Goal: Information Seeking & Learning: Learn about a topic

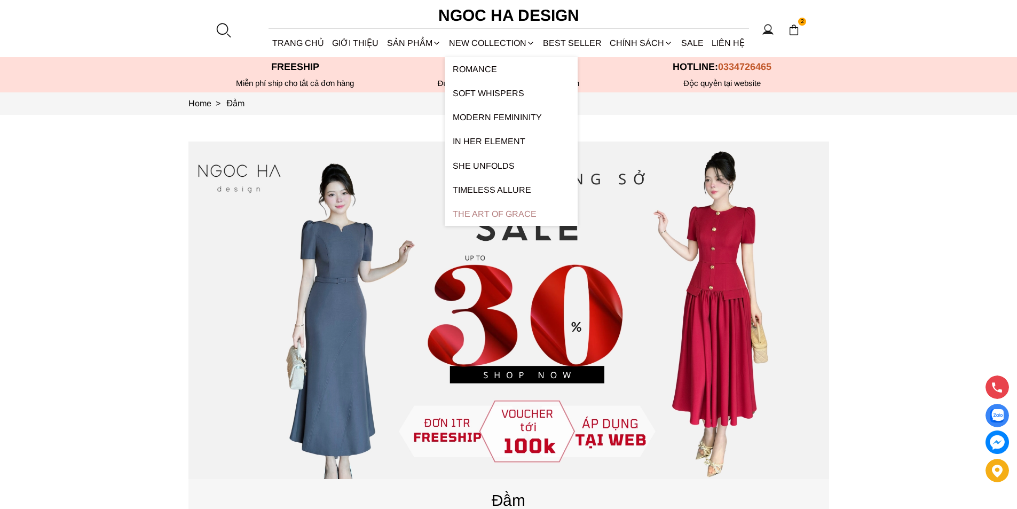
click at [524, 213] on link "The Art Of Grace" at bounding box center [511, 214] width 133 height 24
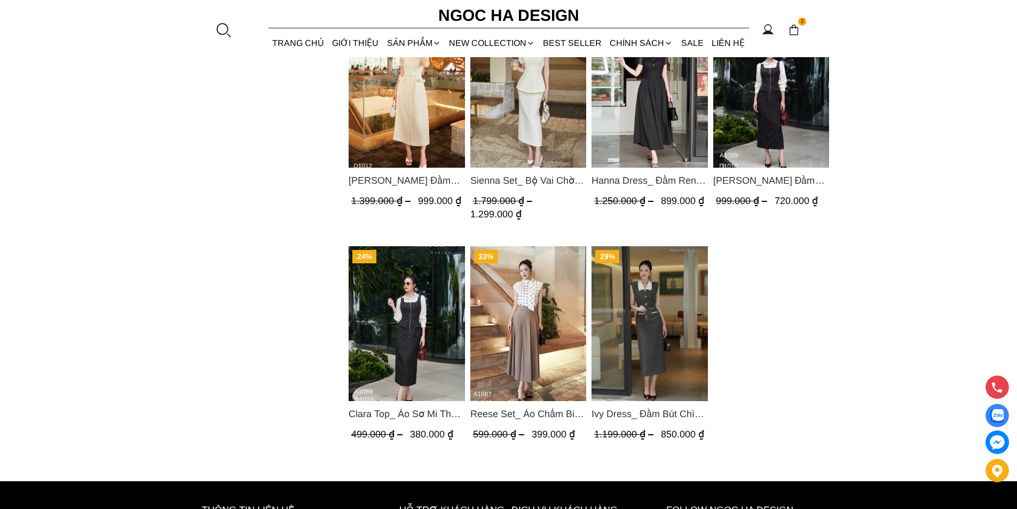
scroll to position [854, 0]
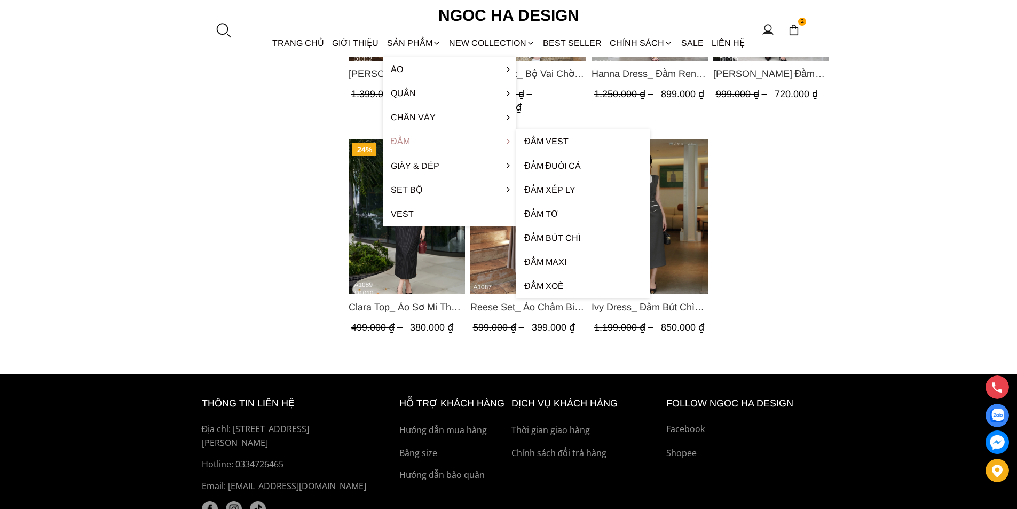
click at [404, 141] on link "Đầm" at bounding box center [449, 141] width 133 height 24
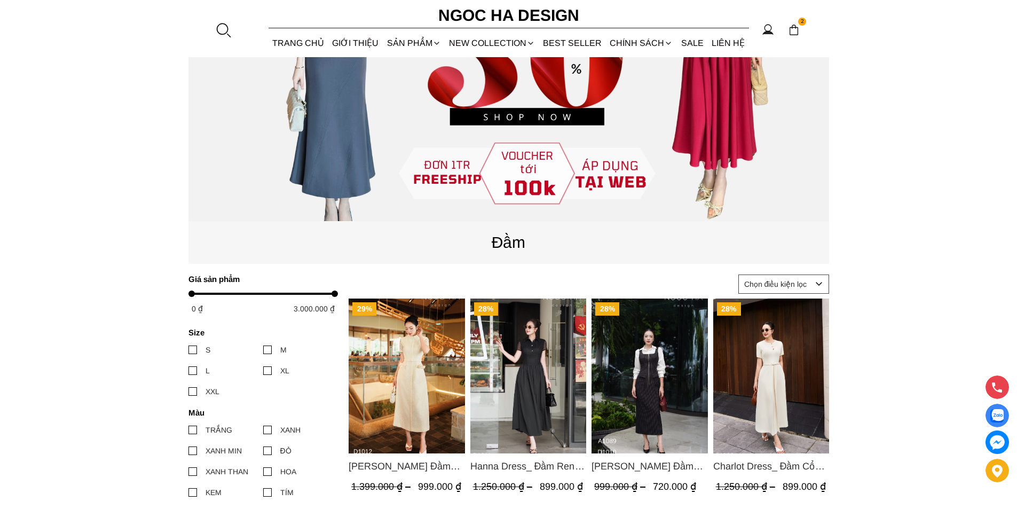
scroll to position [204, 0]
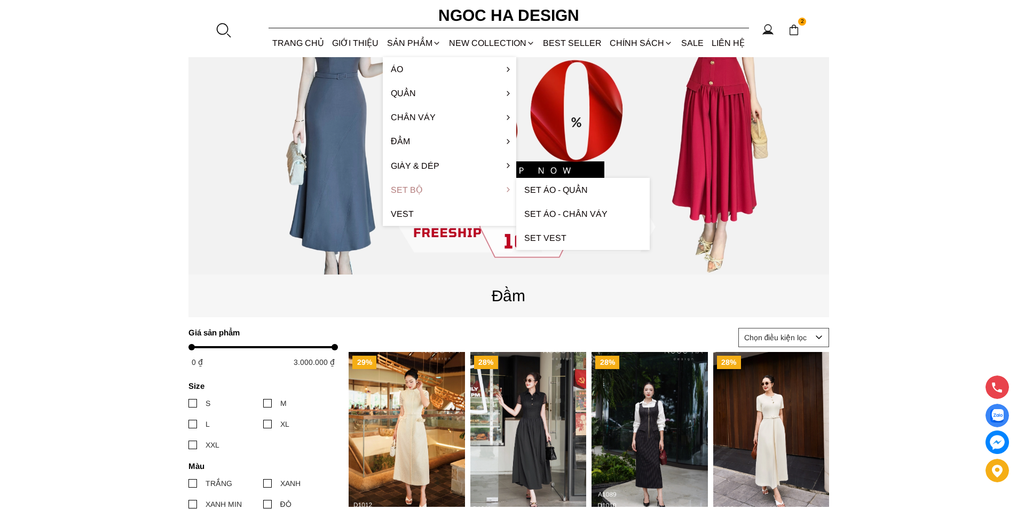
click at [410, 193] on link "Set Bộ" at bounding box center [449, 190] width 133 height 24
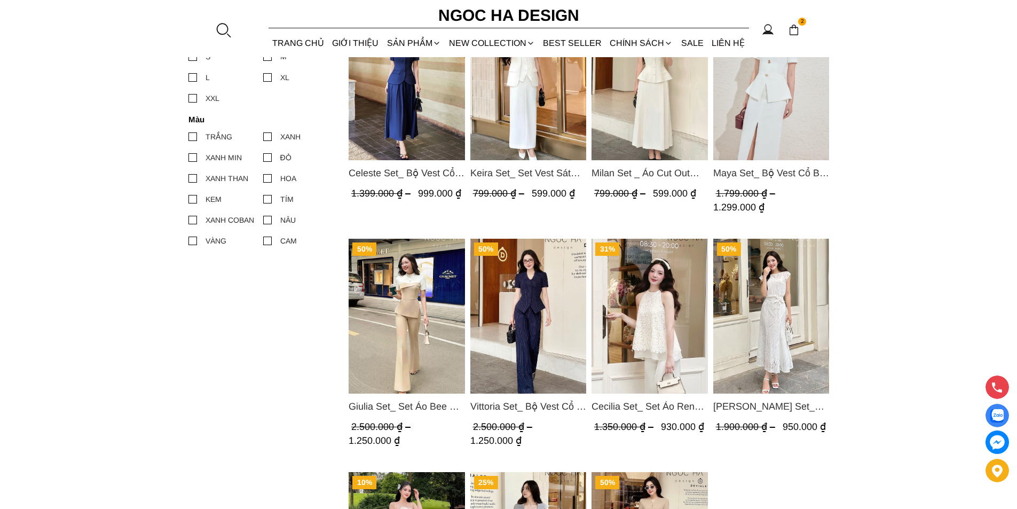
scroll to position [747, 0]
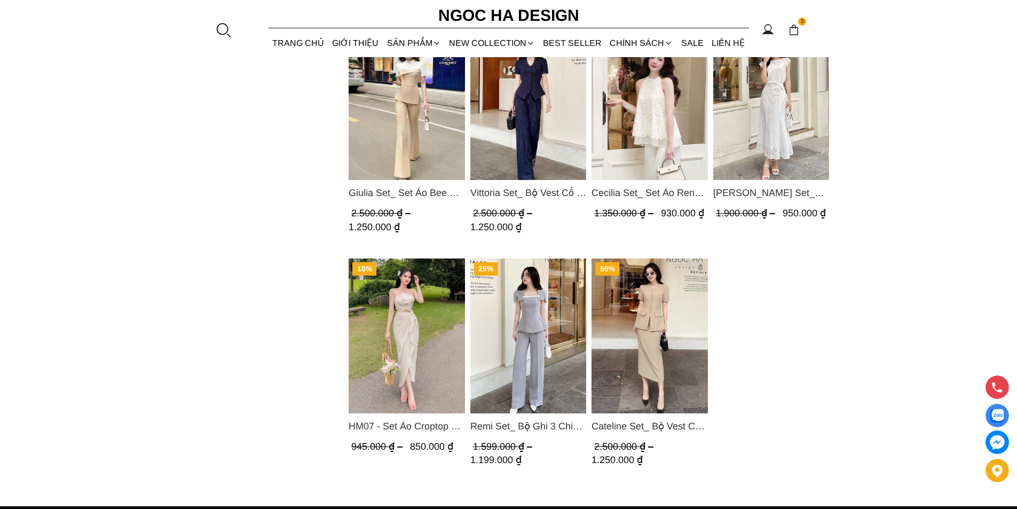
click at [445, 329] on img "Product image - HM07 - Set Áo Croptop 2 Dây Đính Hoa, Chân Váy Nhún Xẻ Trước Mà…" at bounding box center [406, 335] width 116 height 155
click at [545, 301] on img "Product image - Remi Set_ Bộ Ghi 3 Chi Tiết Quần Suông BQ012" at bounding box center [528, 335] width 116 height 155
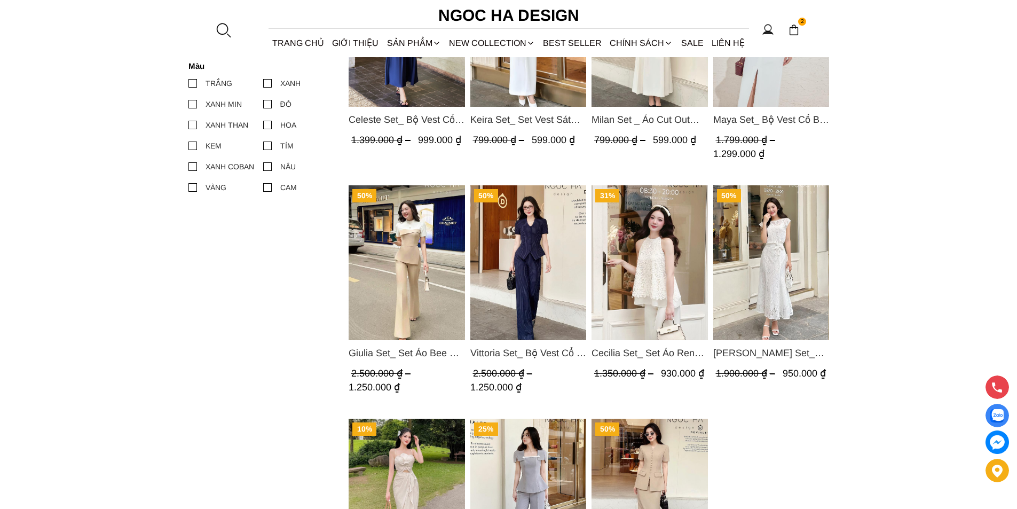
scroll to position [534, 0]
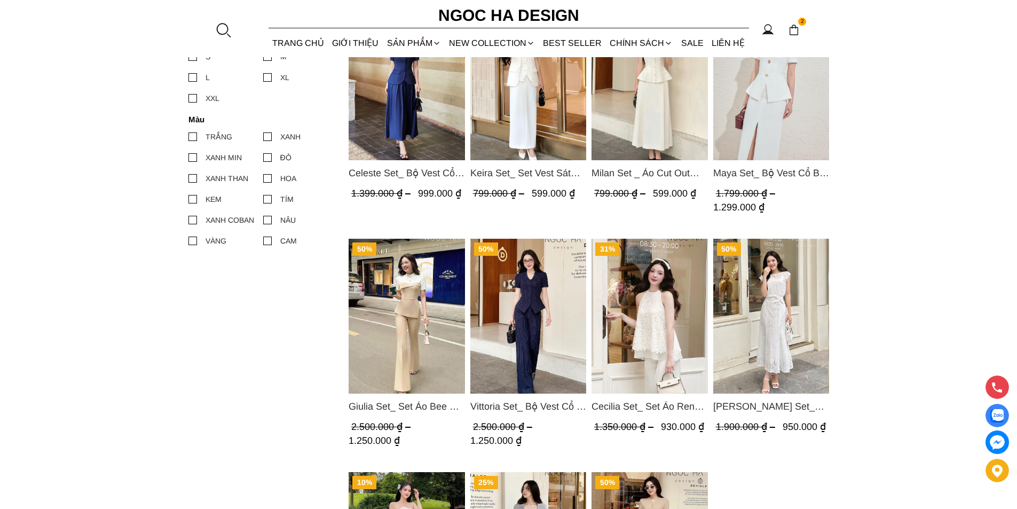
click at [671, 299] on img "Product image - Cecilia Set_ Set Áo Ren Cổ Yếm Quần Suông Màu Kem BQ015" at bounding box center [649, 316] width 116 height 155
click at [519, 301] on img "Product image - Vittoria Set_ Bộ Vest Cổ V Quần Suông Kẻ Sọc BQ013" at bounding box center [528, 316] width 116 height 155
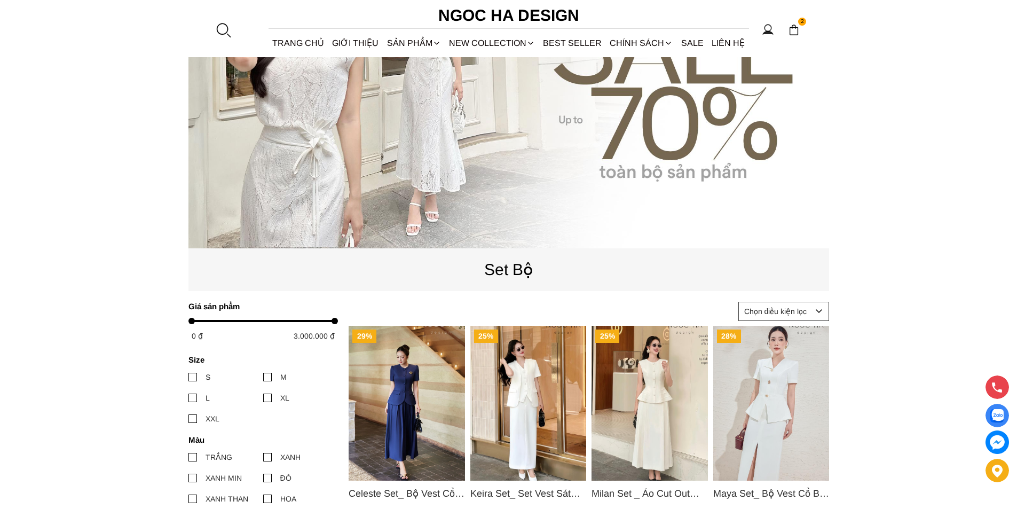
scroll to position [160, 0]
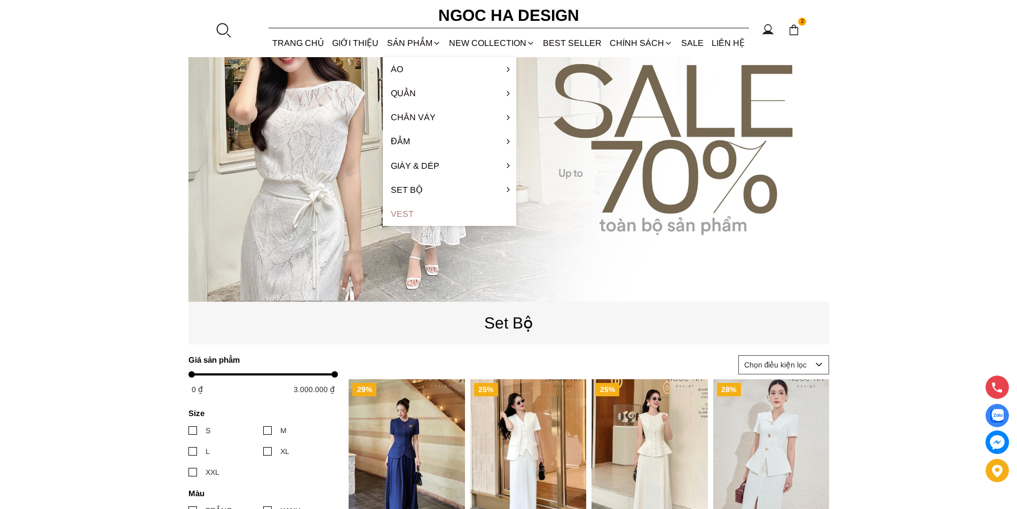
click at [413, 208] on link "Vest" at bounding box center [449, 214] width 133 height 24
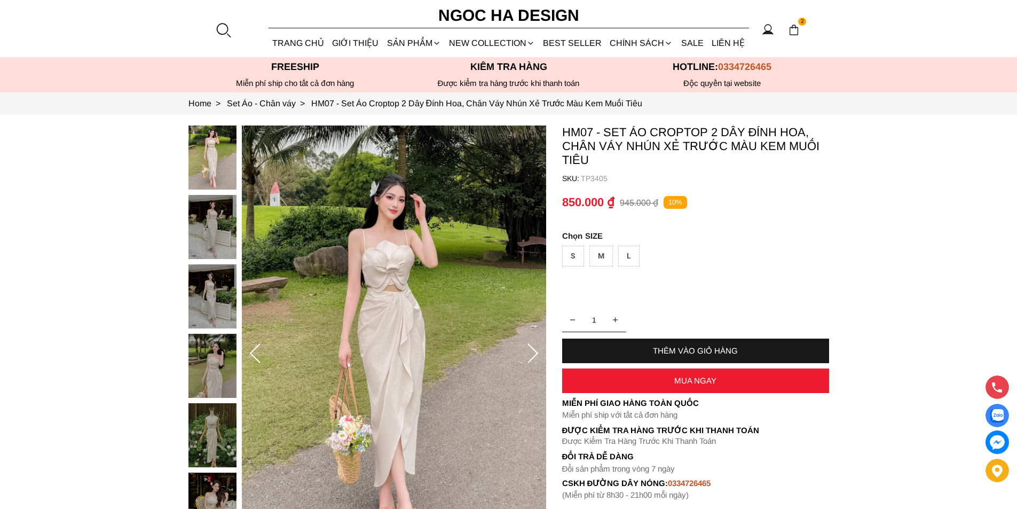
click at [629, 258] on div "L" at bounding box center [628, 255] width 21 height 21
click at [598, 253] on div "M" at bounding box center [600, 255] width 23 height 21
click at [574, 255] on div "S" at bounding box center [573, 255] width 22 height 21
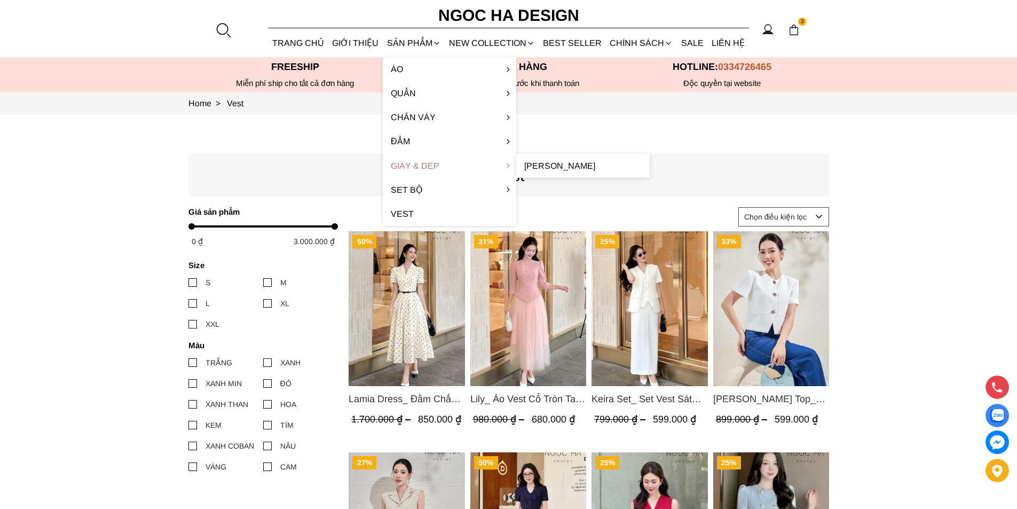
click at [434, 163] on link "Giày & Dép" at bounding box center [449, 166] width 133 height 24
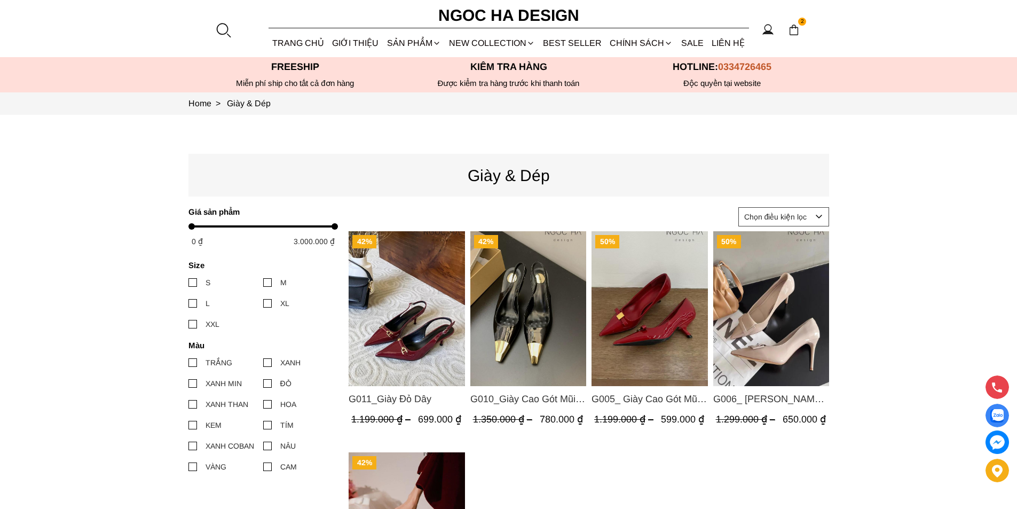
scroll to position [107, 0]
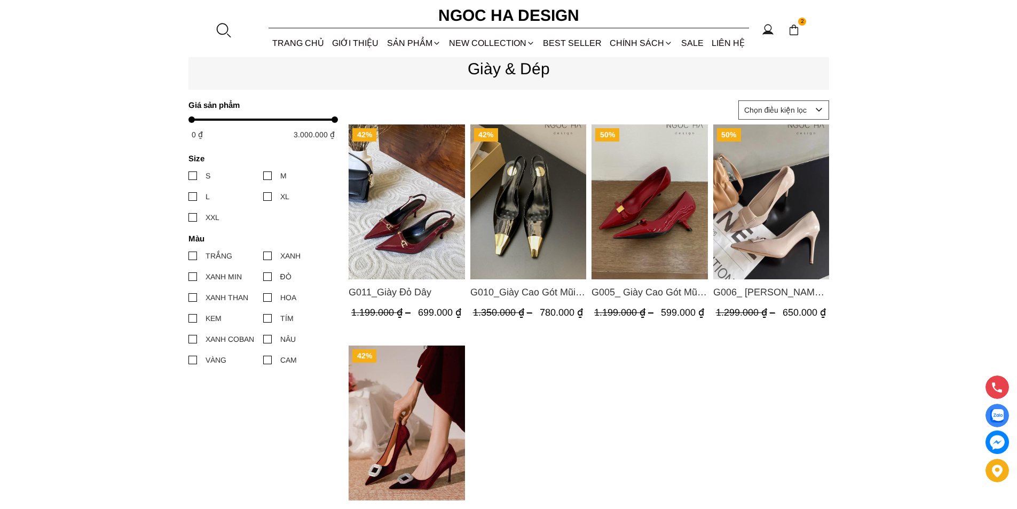
click at [425, 192] on img "Product image - G011_Giày Đỏ Dây" at bounding box center [406, 201] width 116 height 155
click at [549, 196] on img "Product image - G010_Giày Cao Gót Mũi Vàng" at bounding box center [528, 201] width 116 height 155
click at [445, 393] on img "Product image - G004_ Giày Cao Gót Mũi Nhọn Đính Đá" at bounding box center [406, 422] width 116 height 155
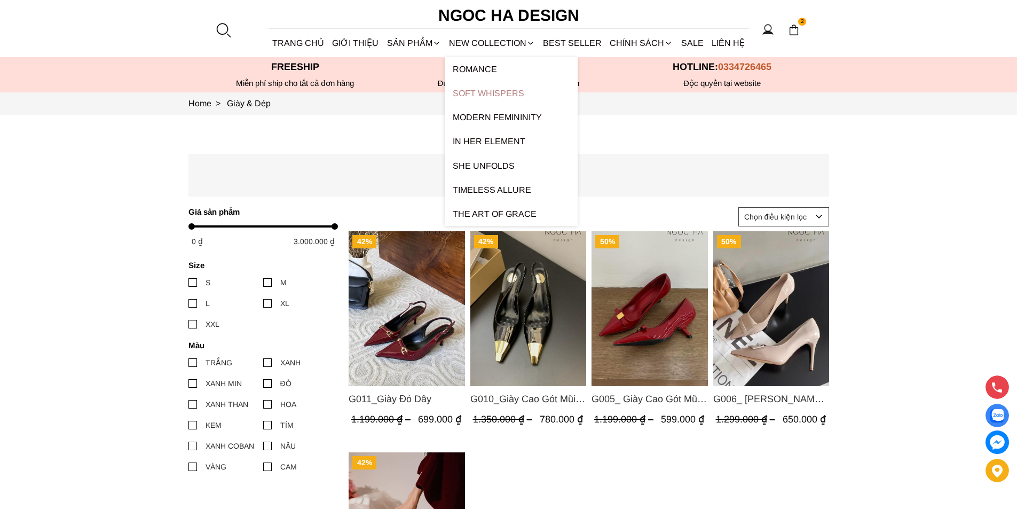
click at [504, 92] on link "Soft Whispers" at bounding box center [511, 93] width 133 height 24
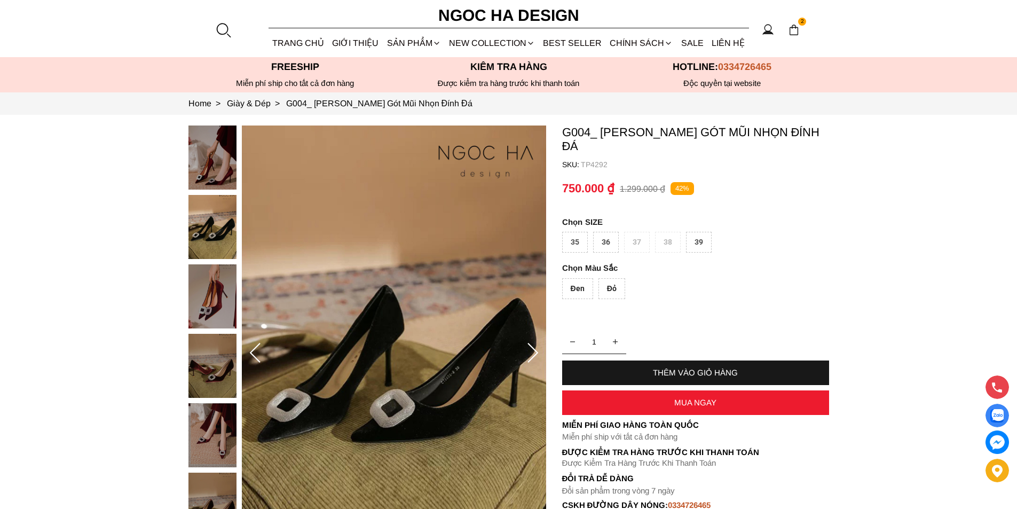
click at [602, 278] on div "Đỏ" at bounding box center [611, 288] width 27 height 21
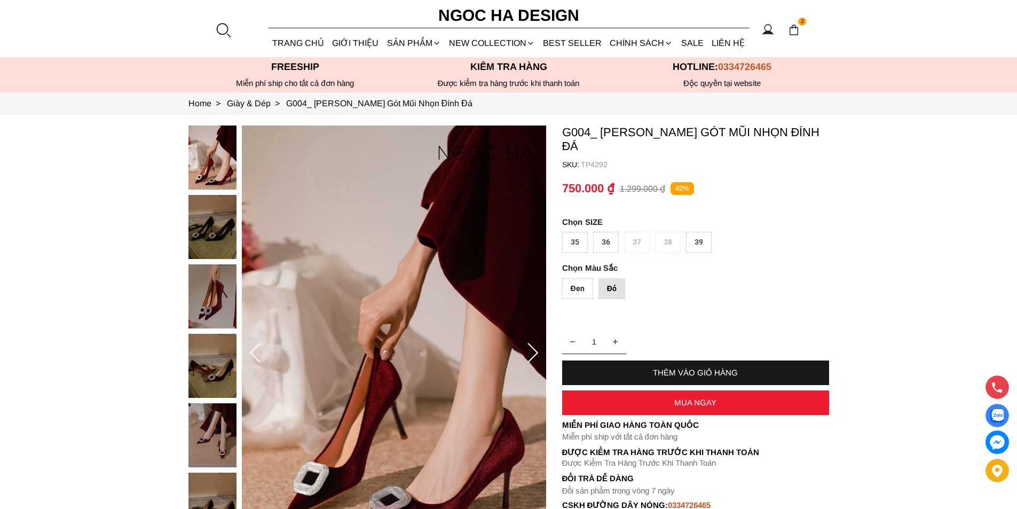
click at [577, 278] on div "Đen" at bounding box center [577, 288] width 31 height 21
click at [614, 278] on div "Đỏ" at bounding box center [611, 288] width 27 height 21
click at [698, 232] on div "39" at bounding box center [699, 242] width 26 height 21
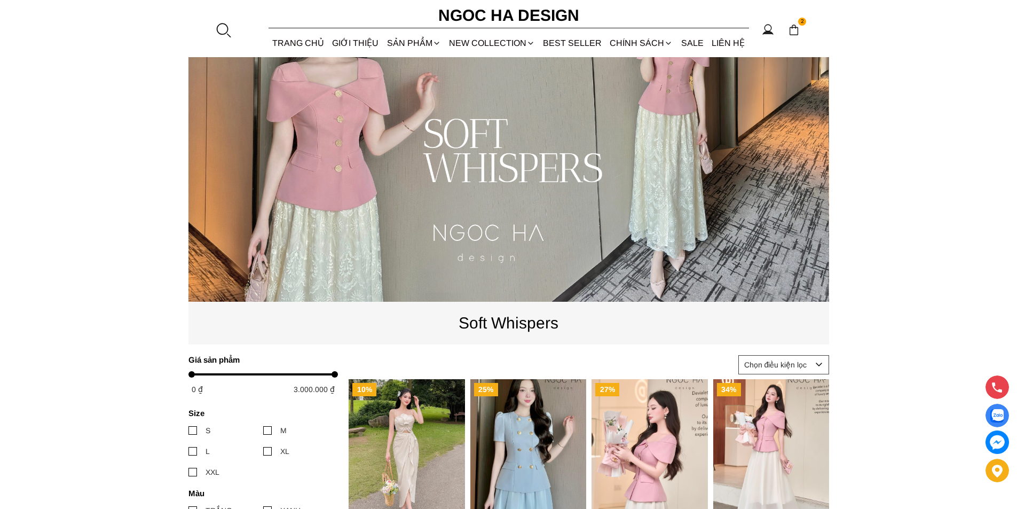
scroll to position [107, 0]
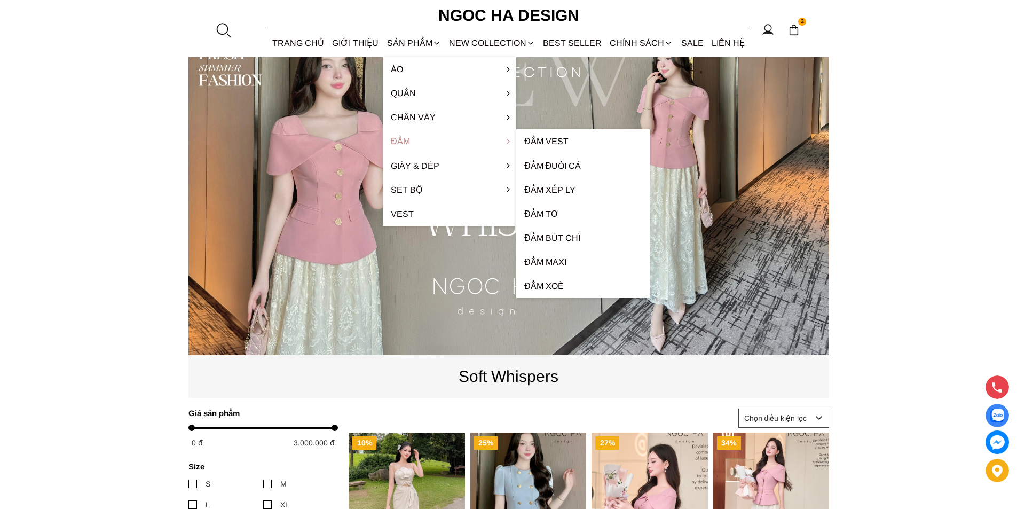
click at [414, 137] on link "Đầm" at bounding box center [449, 141] width 133 height 24
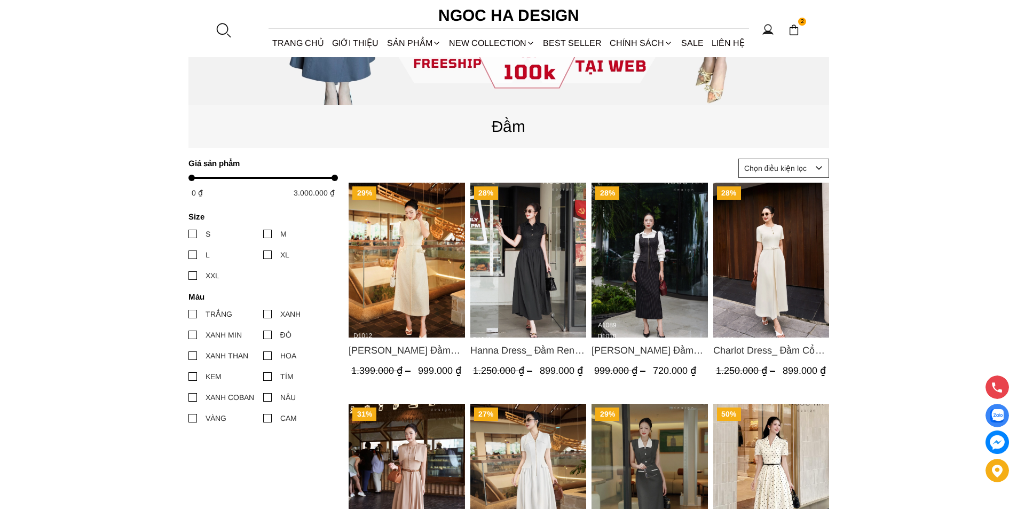
scroll to position [694, 0]
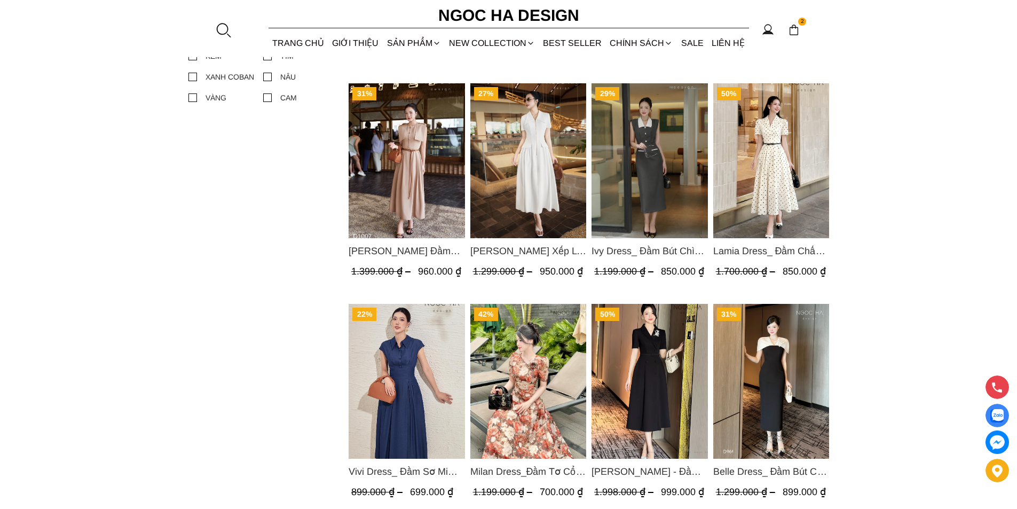
click at [535, 348] on img "Product image - Milan Dress_Đầm Tơ Cổ Tròn Đính Hoa, Tùng Xếp Ly D893" at bounding box center [528, 381] width 116 height 155
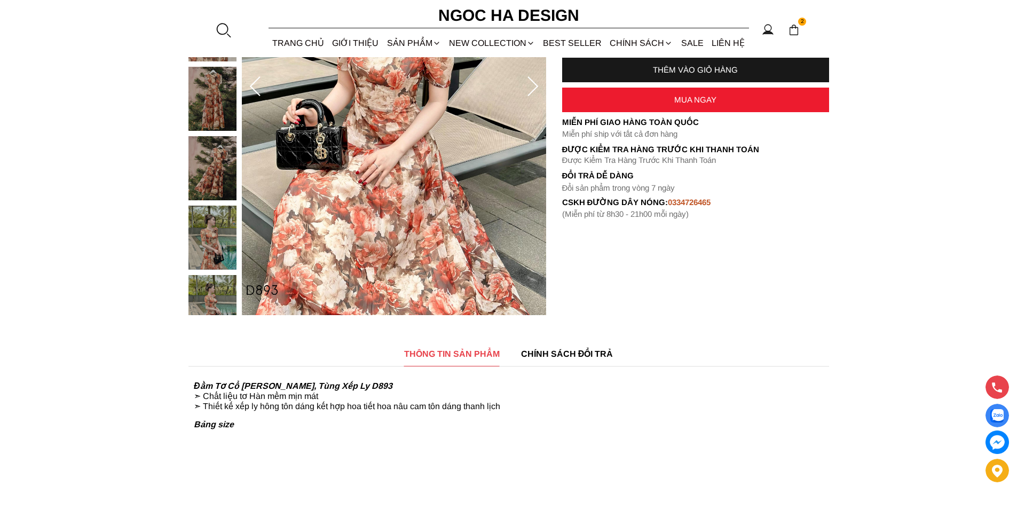
scroll to position [320, 0]
